Goal: Task Accomplishment & Management: Manage account settings

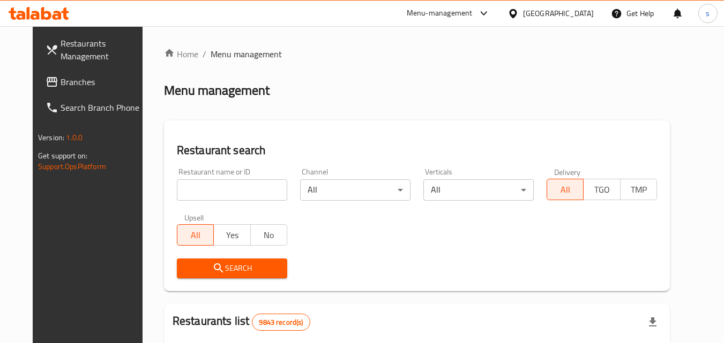
click at [65, 82] on span "Branches" at bounding box center [103, 82] width 85 height 13
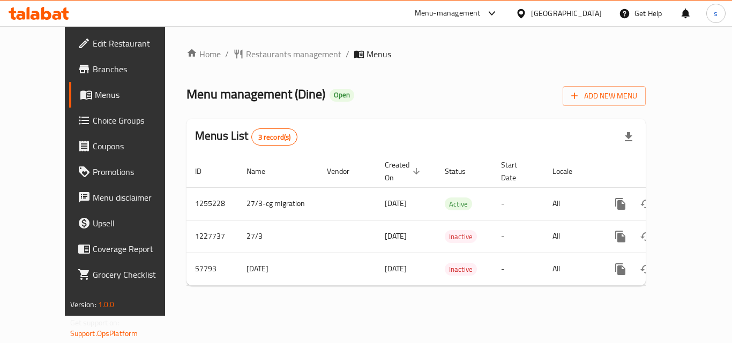
click at [93, 116] on span "Choice Groups" at bounding box center [136, 120] width 86 height 13
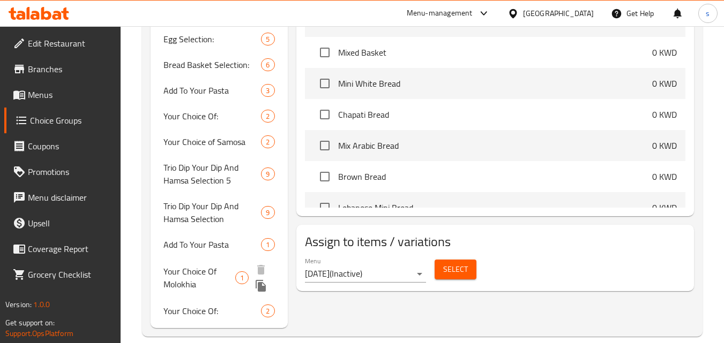
scroll to position [446, 0]
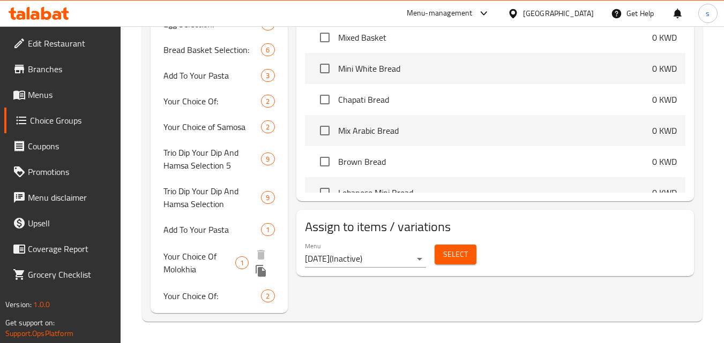
click at [208, 262] on span "Your Choice Of Molokhia" at bounding box center [198, 263] width 71 height 26
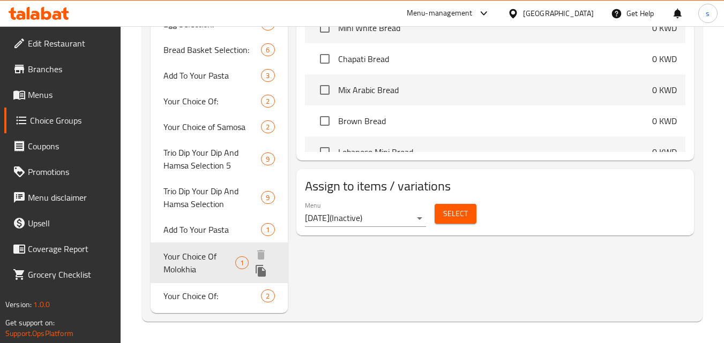
type input "Your Choice Of Molokhia"
type input "اختيارك من الملوخية"
type input "0"
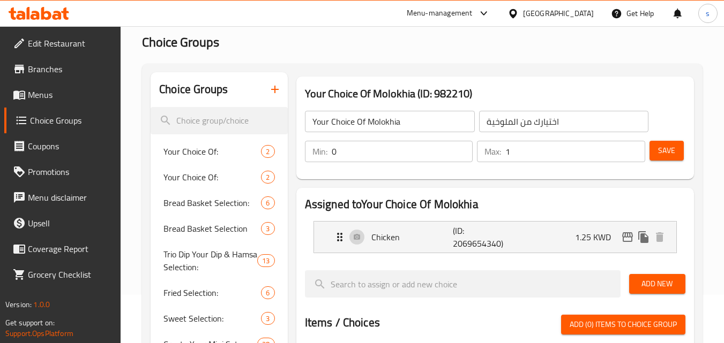
scroll to position [107, 0]
